Goal: Answer question/provide support

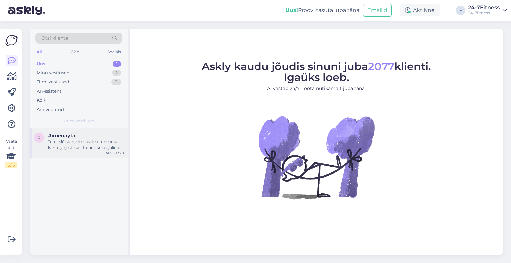
click at [85, 144] on div "Tere! Mõistan, et soovite broneerida kahte järjestikust trenni, kuid ajaline ka…" at bounding box center [86, 145] width 76 height 12
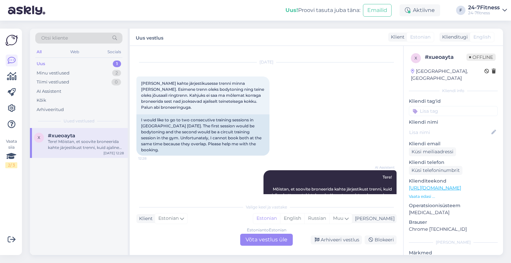
scroll to position [44, 0]
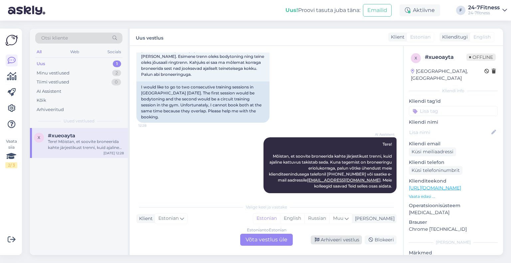
click at [333, 243] on div "Arhiveeri vestlus" at bounding box center [336, 240] width 51 height 9
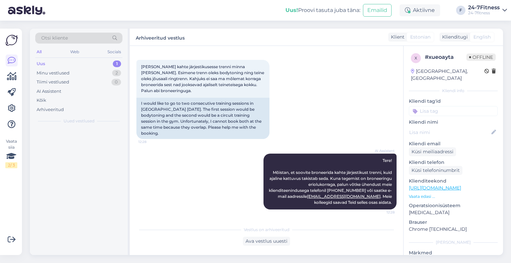
scroll to position [22, 0]
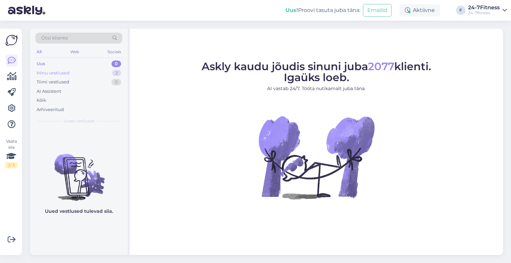
click at [56, 73] on div "Minu vestlused" at bounding box center [53, 73] width 33 height 7
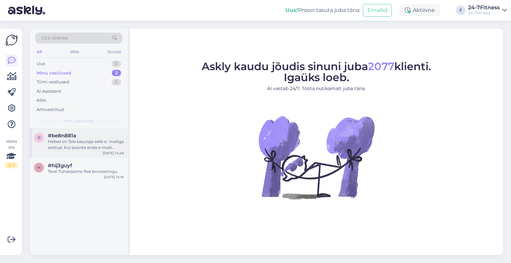
click at [78, 148] on div "Hetkel on Teie kasutaja selle e- mailiga seotud. Kui soovite enda e-maili vahet…" at bounding box center [86, 145] width 76 height 12
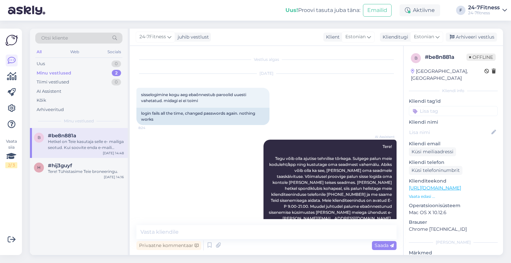
scroll to position [292, 0]
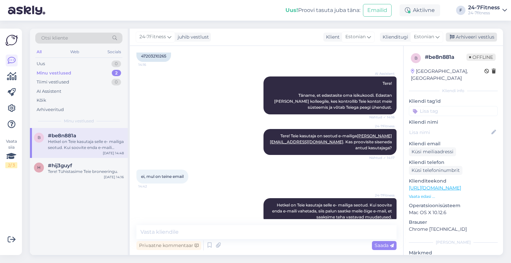
click at [463, 35] on div "Arhiveeri vestlus" at bounding box center [471, 37] width 51 height 9
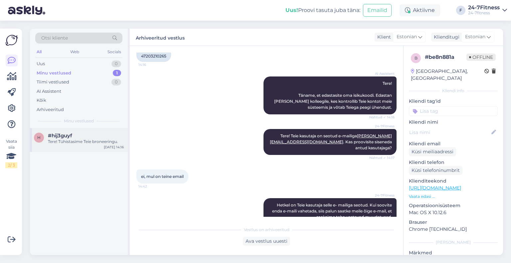
click at [75, 148] on div "h #hij3guyf Tere! Tühistasime Teie broneeringu. Sep 4 14:16" at bounding box center [79, 140] width 98 height 24
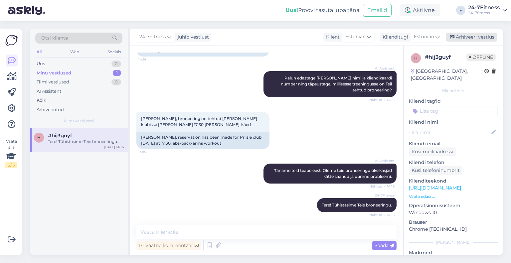
click at [481, 33] on div "Arhiveeri vestlus" at bounding box center [471, 37] width 51 height 9
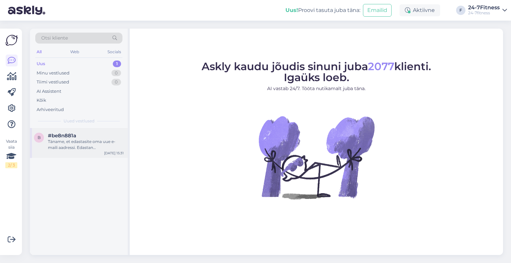
click at [72, 152] on div "b #be8n881a Täname, et edastasite oma uue e-maili aadressi. Edastan selle oma k…" at bounding box center [79, 143] width 98 height 30
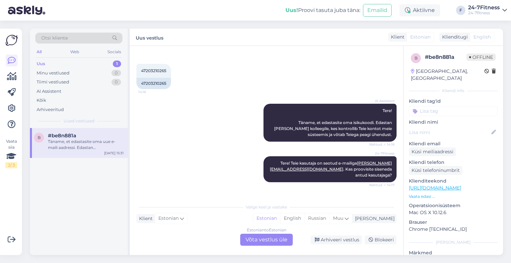
scroll to position [232, 0]
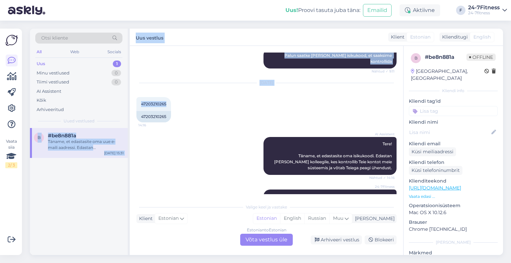
drag, startPoint x: 168, startPoint y: 93, endPoint x: 126, endPoint y: 91, distance: 42.6
click at [126, 91] on div "Otsi kliente All Web Socials Uus 1 Minu vestlused 0 Tiimi vestlused 0 AI Assist…" at bounding box center [266, 142] width 473 height 227
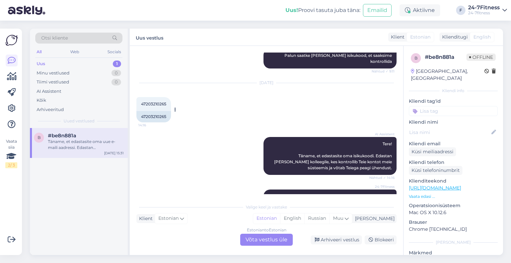
click at [165, 111] on div "47203210265" at bounding box center [154, 116] width 35 height 11
drag, startPoint x: 167, startPoint y: 93, endPoint x: 141, endPoint y: 92, distance: 26.3
click at [141, 97] on div "47203210265 14:16" at bounding box center [154, 104] width 35 height 14
copy span "47203210265"
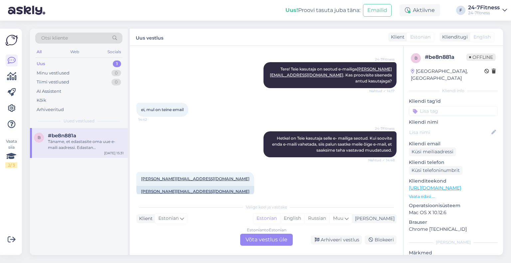
scroll to position [398, 0]
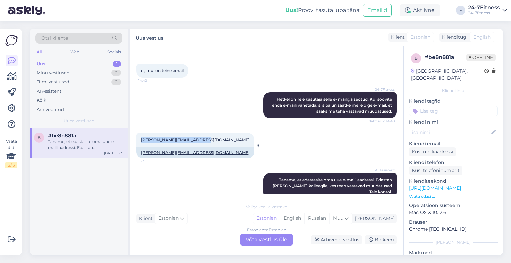
drag, startPoint x: 204, startPoint y: 128, endPoint x: 141, endPoint y: 127, distance: 62.6
click at [141, 133] on div "Edith.Joala@bombayclub.com 15:31" at bounding box center [196, 140] width 118 height 14
copy link "Edith.Joala@bombayclub.com"
click at [273, 240] on div "Estonian to Estonian Võta vestlus üle" at bounding box center [266, 240] width 53 height 12
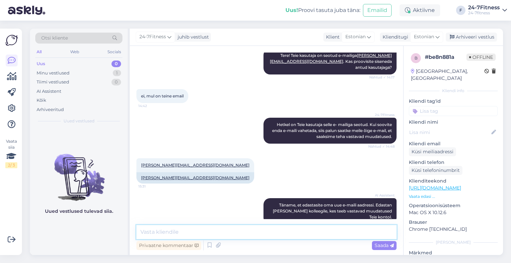
click at [196, 236] on textarea at bounding box center [267, 232] width 260 height 14
paste textarea "Tere! Muutsime Teie e-maili meie andmebaasis. Palun minge nüüd meie kodulehele …"
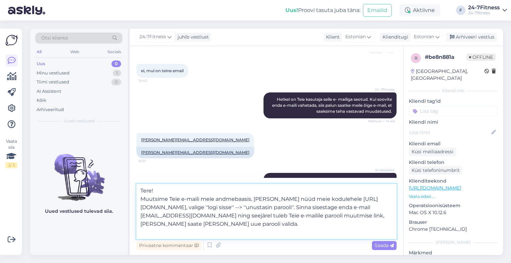
drag, startPoint x: 163, startPoint y: 186, endPoint x: 141, endPoint y: 187, distance: 22.7
click at [141, 187] on textarea "Tere! Muutsime Teie e-maili meie andmebaasis. Palun minge nüüd meie kodulehele …" at bounding box center [267, 211] width 260 height 55
click at [142, 198] on textarea "Täname! Muutsime Teie e-maili meie andmebaasis. Palun minge nüüd meie kodulehel…" at bounding box center [267, 211] width 260 height 55
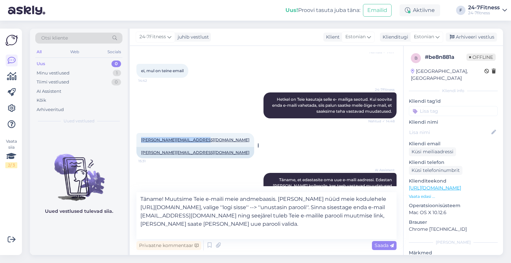
drag, startPoint x: 205, startPoint y: 128, endPoint x: 141, endPoint y: 127, distance: 63.9
click at [141, 133] on div "Edith.Joala@bombayclub.com 15:31" at bounding box center [196, 140] width 118 height 14
copy link "Edith.Joala@bombayclub.com"
drag, startPoint x: 211, startPoint y: 215, endPoint x: 150, endPoint y: 217, distance: 60.9
click at [150, 217] on textarea "Täname! Muutsime Teie e-maili meie andmebaasis. Palun minge nüüd meie kodulehel…" at bounding box center [267, 215] width 260 height 47
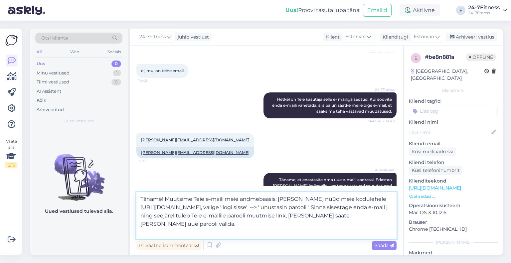
scroll to position [398, 0]
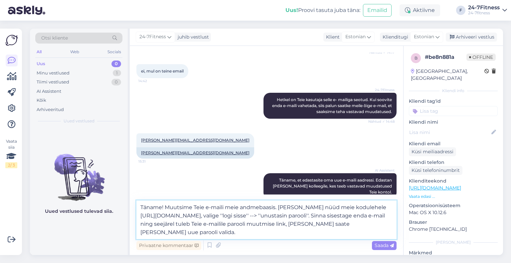
paste textarea "Edith.Joala@bombayclub.com"
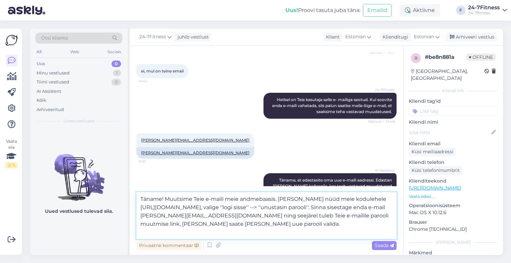
scroll to position [398, 0]
click at [244, 226] on textarea "Täname! Muutsime Teie e-maili meie andmebaasis. Palun minge nüüd meie kodulehel…" at bounding box center [267, 215] width 260 height 47
click at [171, 235] on textarea "Täname! Muutsime Teie e-maili meie andmebaasis. Palun minge nüüd meie kodulehel…" at bounding box center [267, 215] width 260 height 47
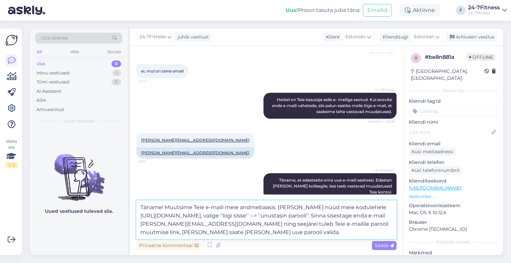
scroll to position [398, 0]
click at [237, 235] on textarea "Täname! Muutsime Teie e-maili meie andmebaasis. Palun minge nüüd meie kodulehel…" at bounding box center [267, 220] width 260 height 39
type textarea "Täname! Muutsime Teie e-maili meie andmebaasis. Palun minge nüüd meie kodulehel…"
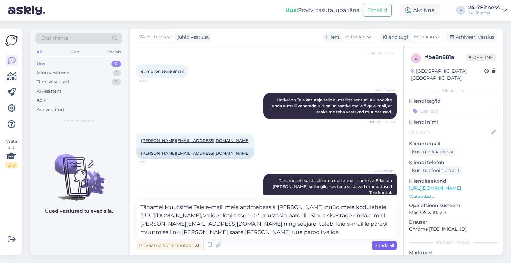
click at [382, 246] on span "Saada" at bounding box center [384, 246] width 19 height 6
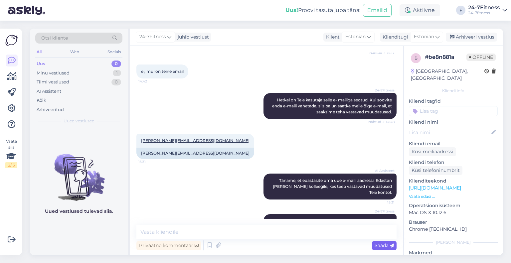
scroll to position [431, 0]
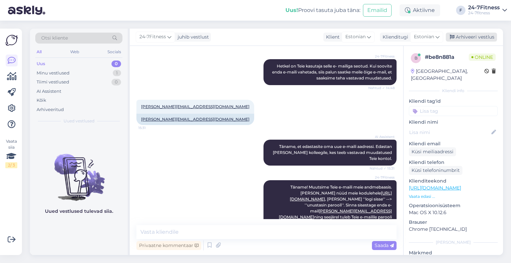
click at [475, 39] on div "Arhiveeri vestlus" at bounding box center [471, 37] width 51 height 9
